Goal: Check status: Check status

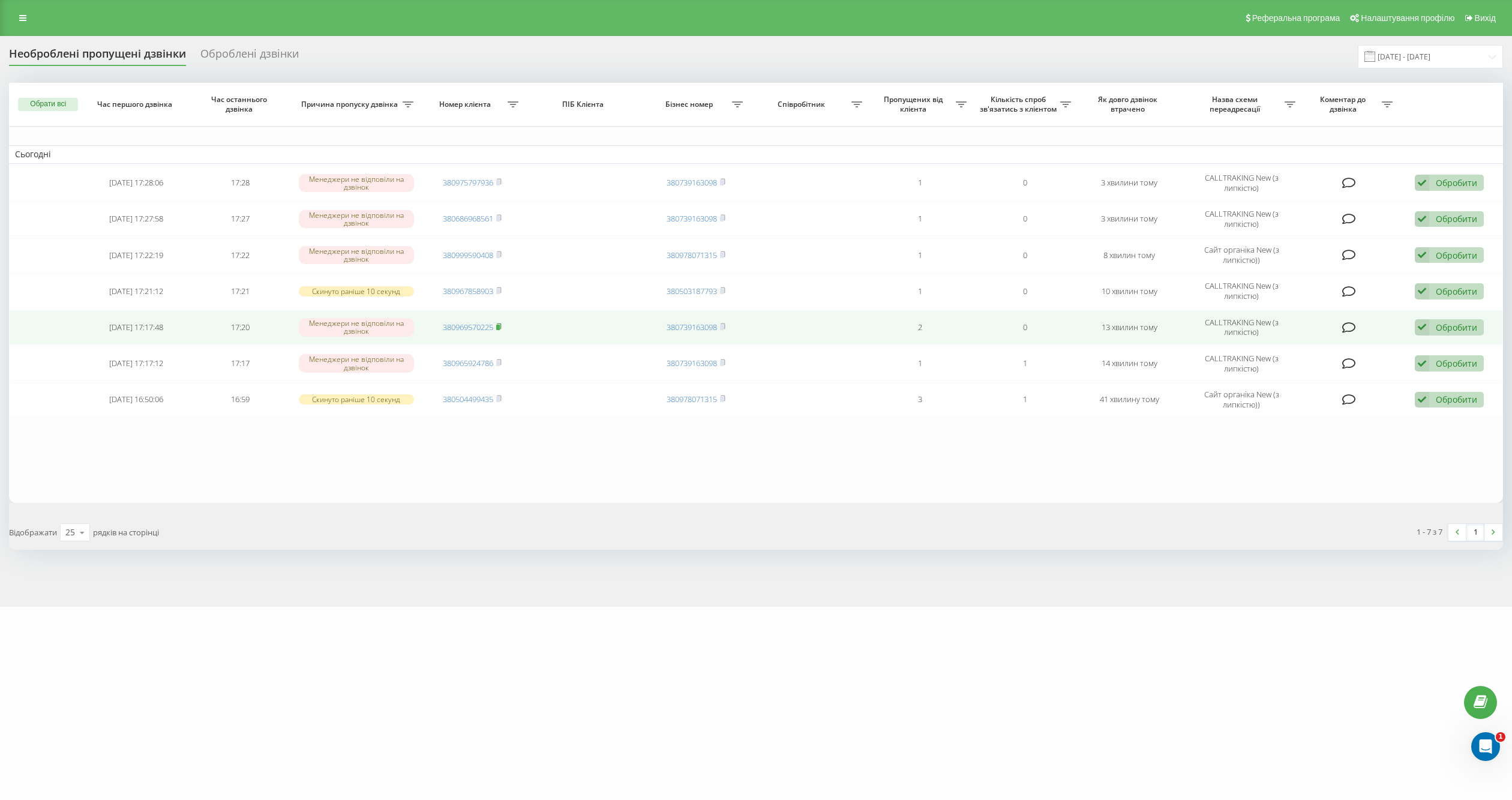
click at [498, 328] on rect at bounding box center [498, 327] width 3 height 5
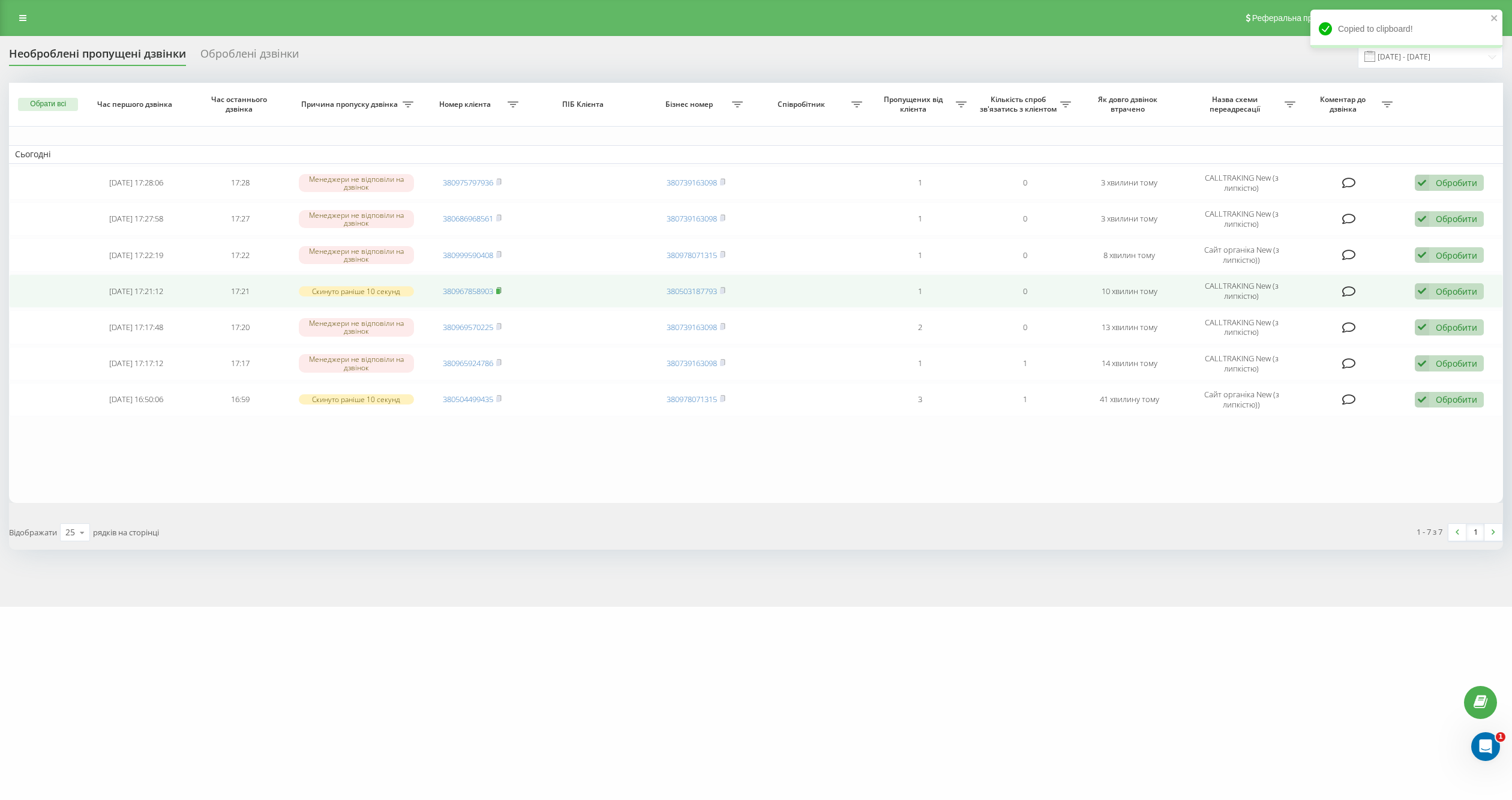
click at [498, 288] on rect at bounding box center [498, 291] width 3 height 5
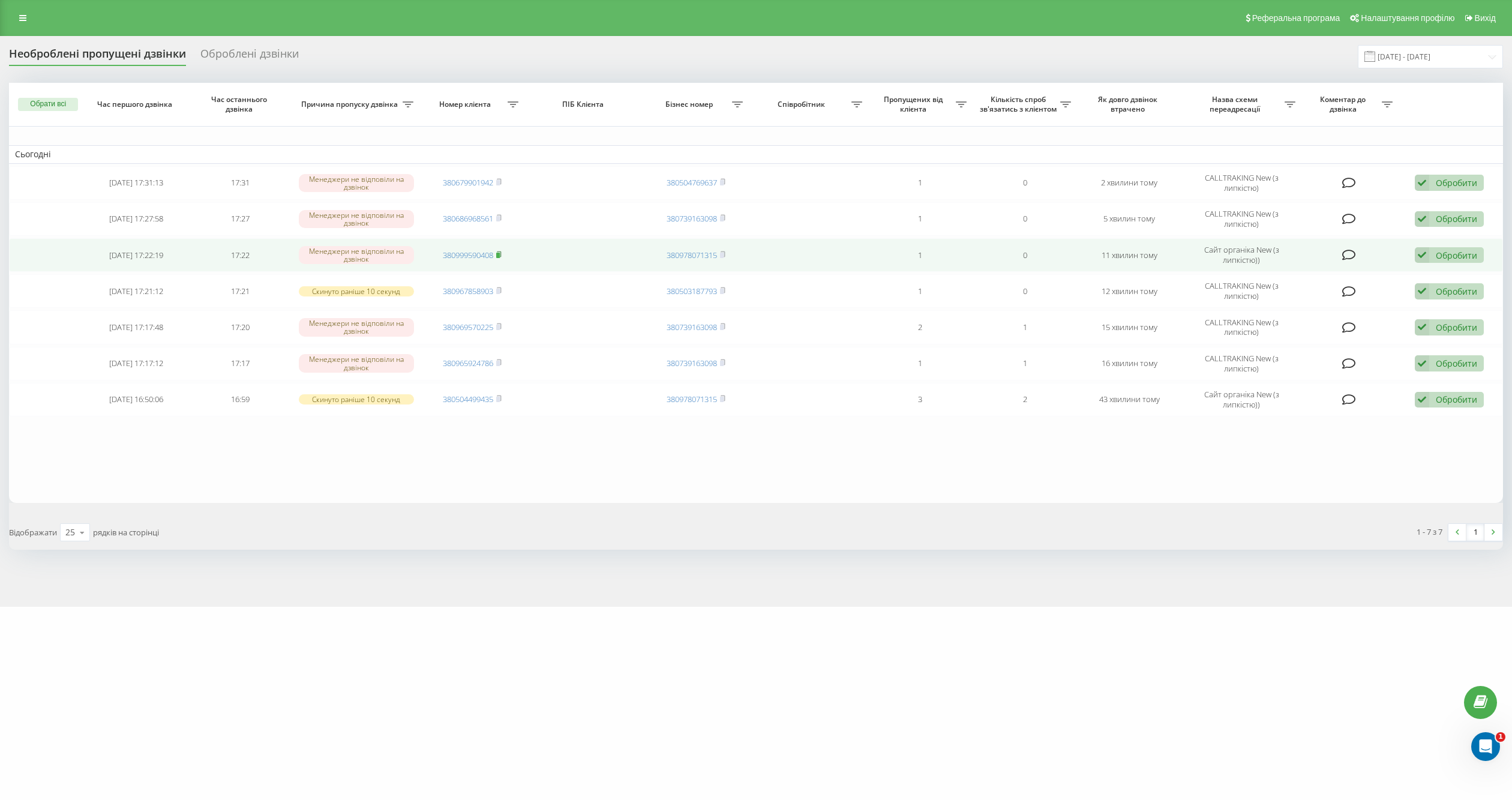
click at [500, 254] on rect at bounding box center [498, 255] width 3 height 5
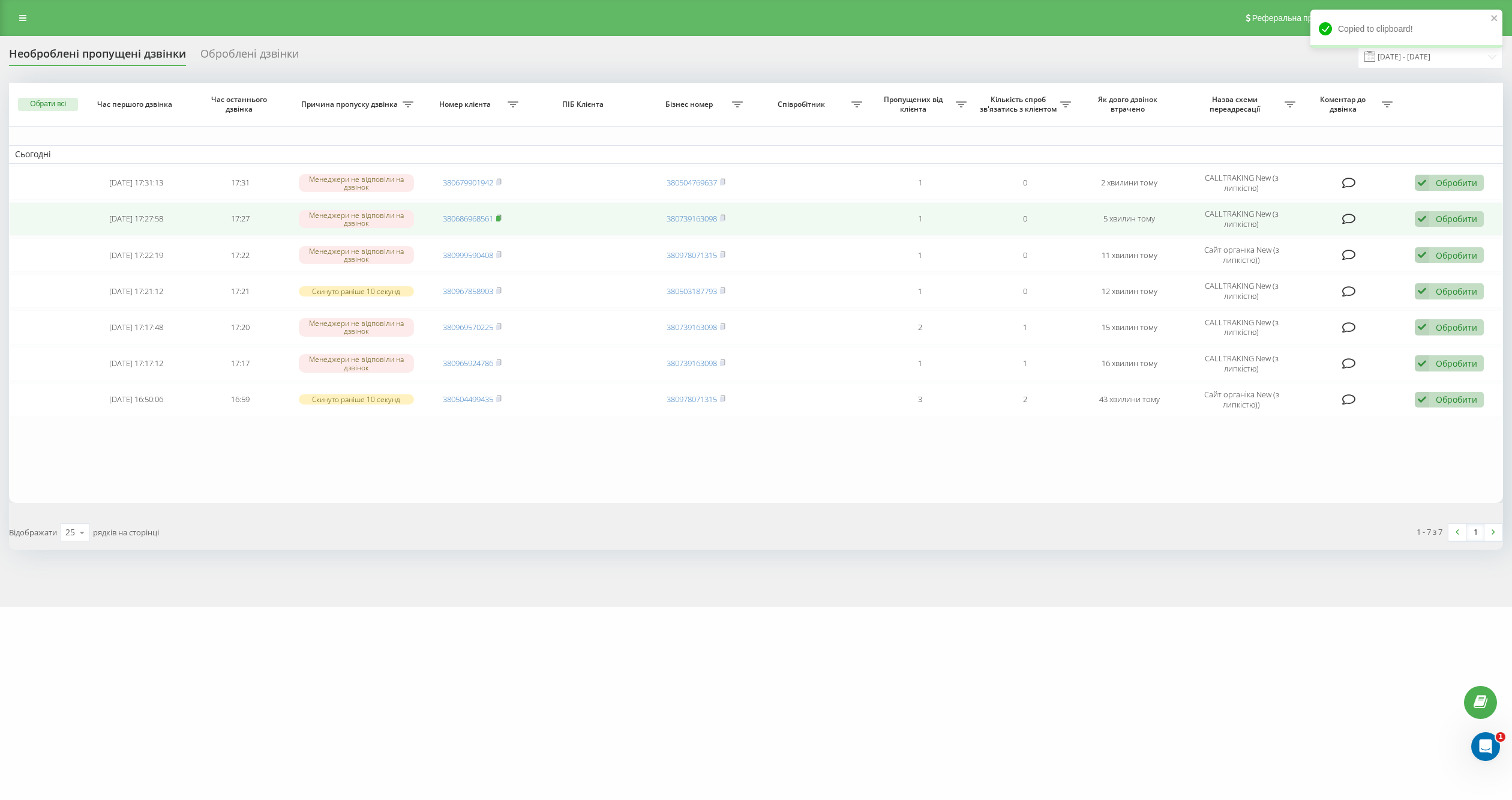
click at [500, 218] on rect at bounding box center [498, 219] width 3 height 5
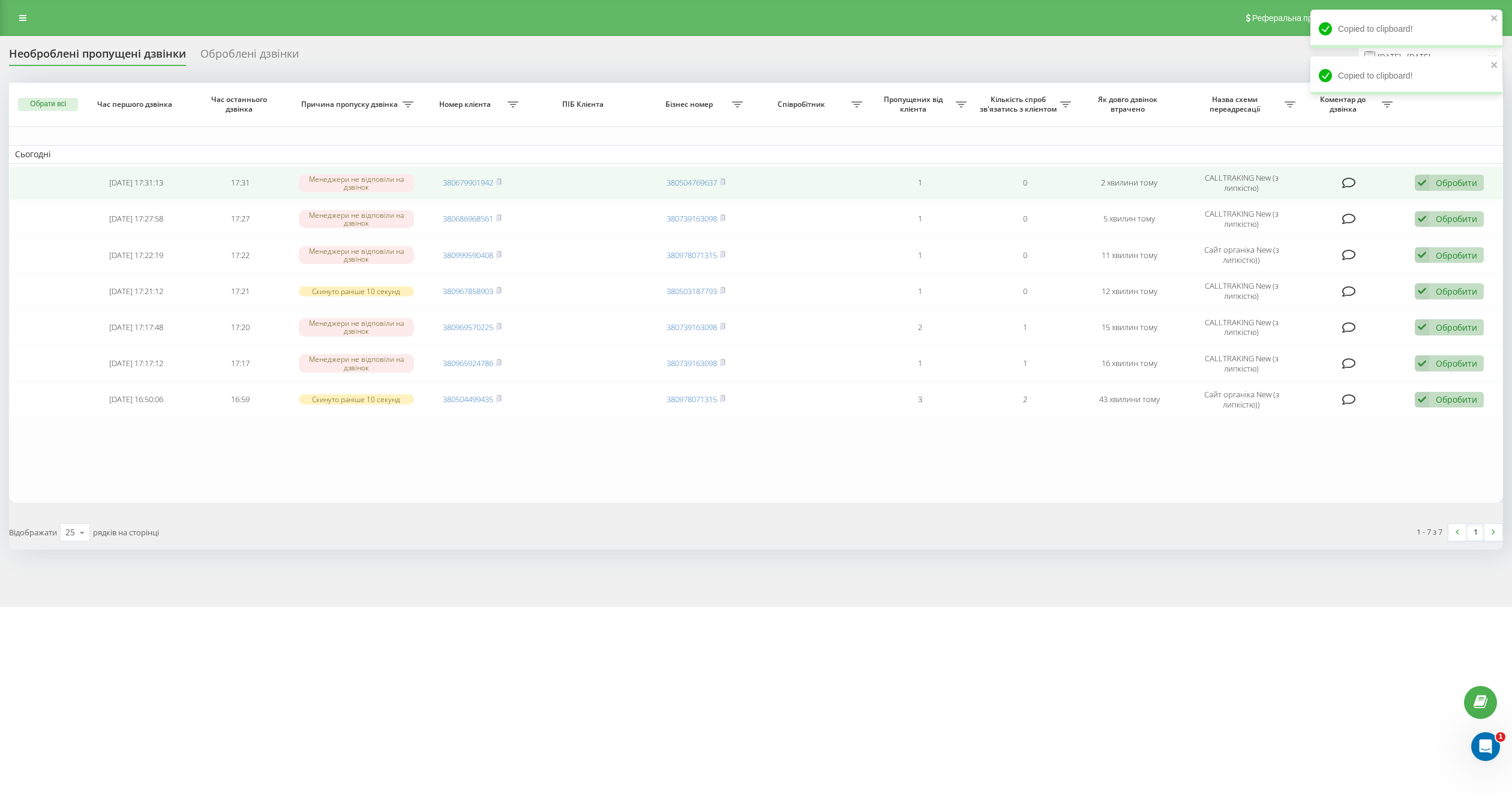
drag, startPoint x: 500, startPoint y: 181, endPoint x: 517, endPoint y: 182, distance: 17.0
click at [500, 181] on rect at bounding box center [498, 183] width 3 height 5
